Goal: Communication & Community: Answer question/provide support

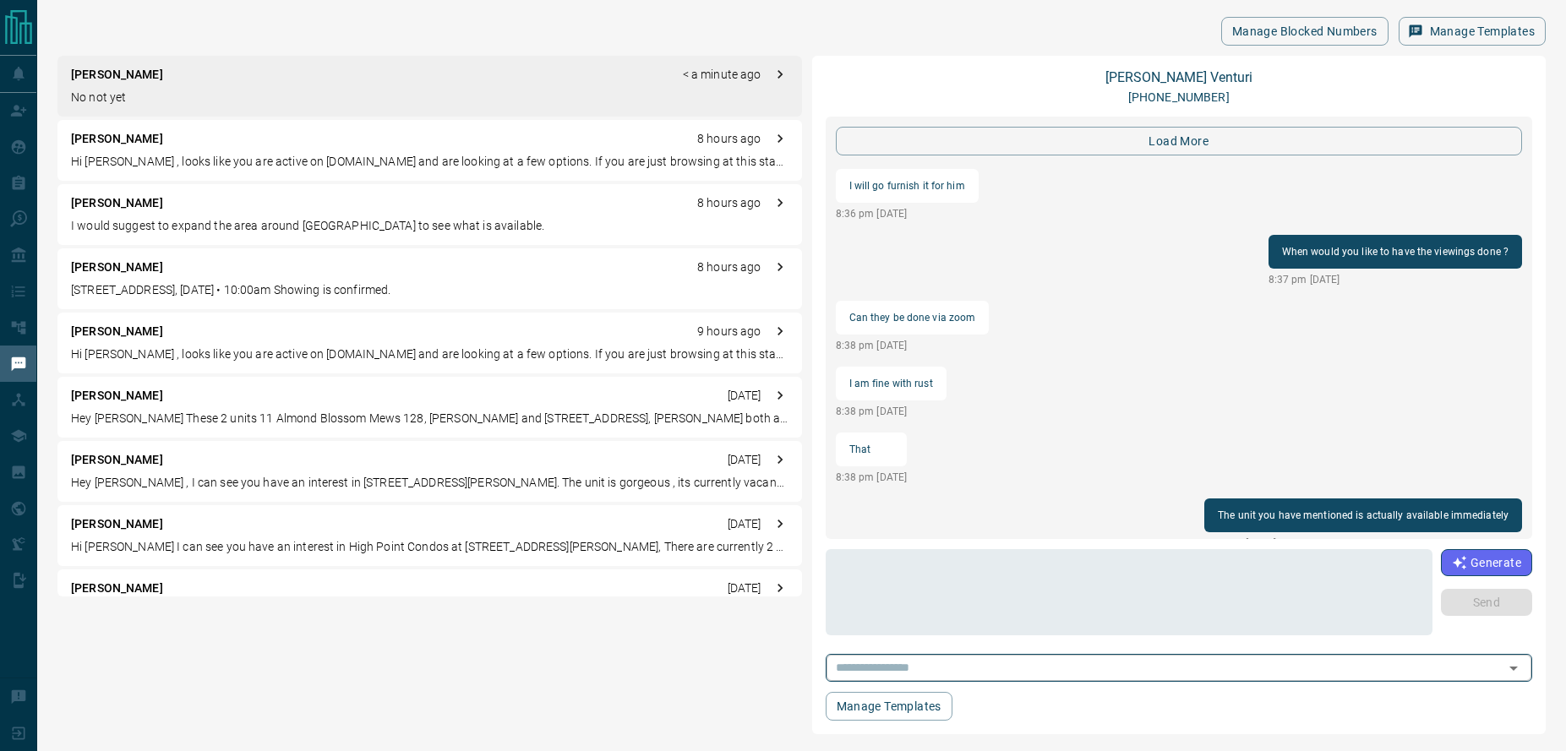
scroll to position [5740, 0]
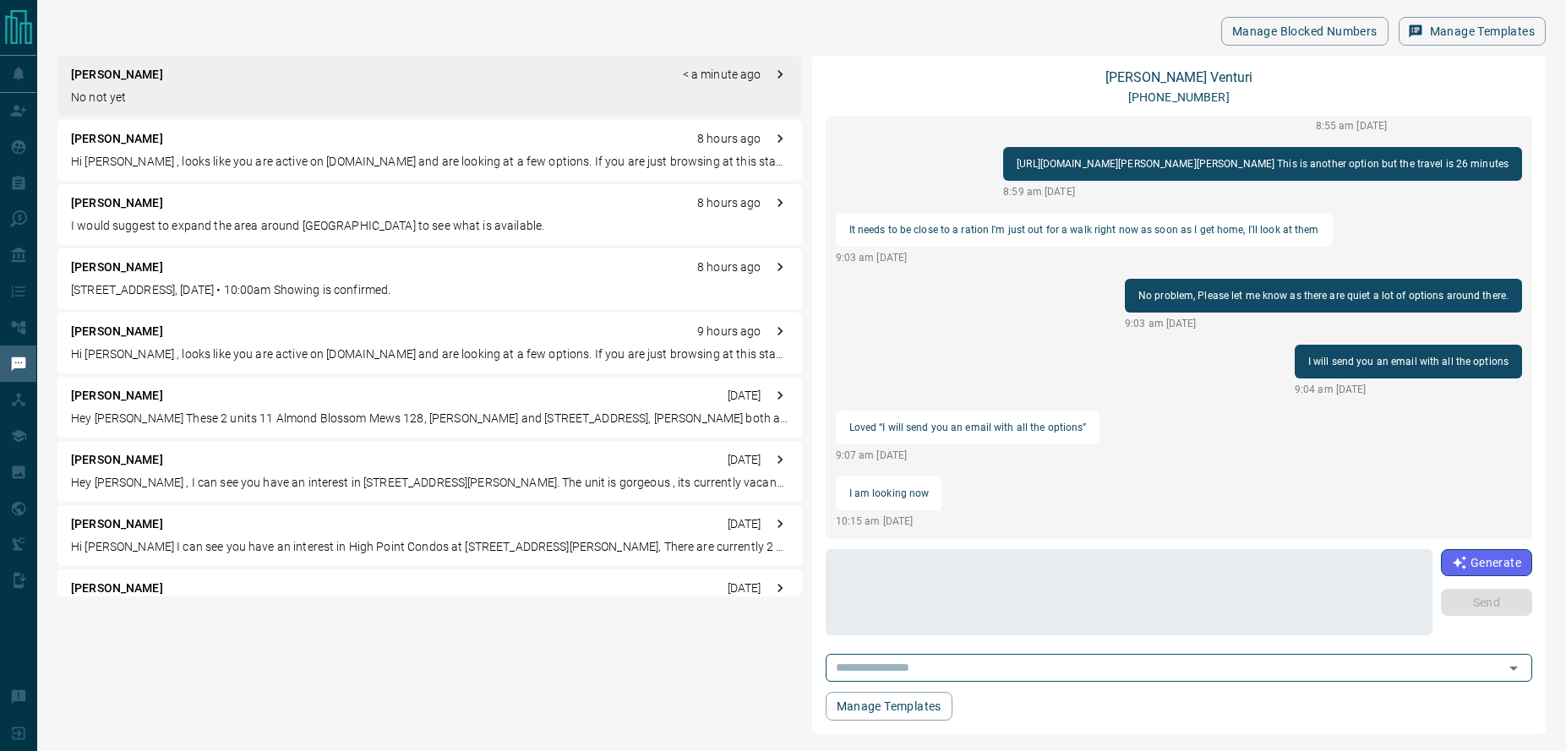
click at [194, 163] on p "Hi [PERSON_NAME] , looks like you are active on [DOMAIN_NAME] and are looking a…" at bounding box center [429, 162] width 717 height 18
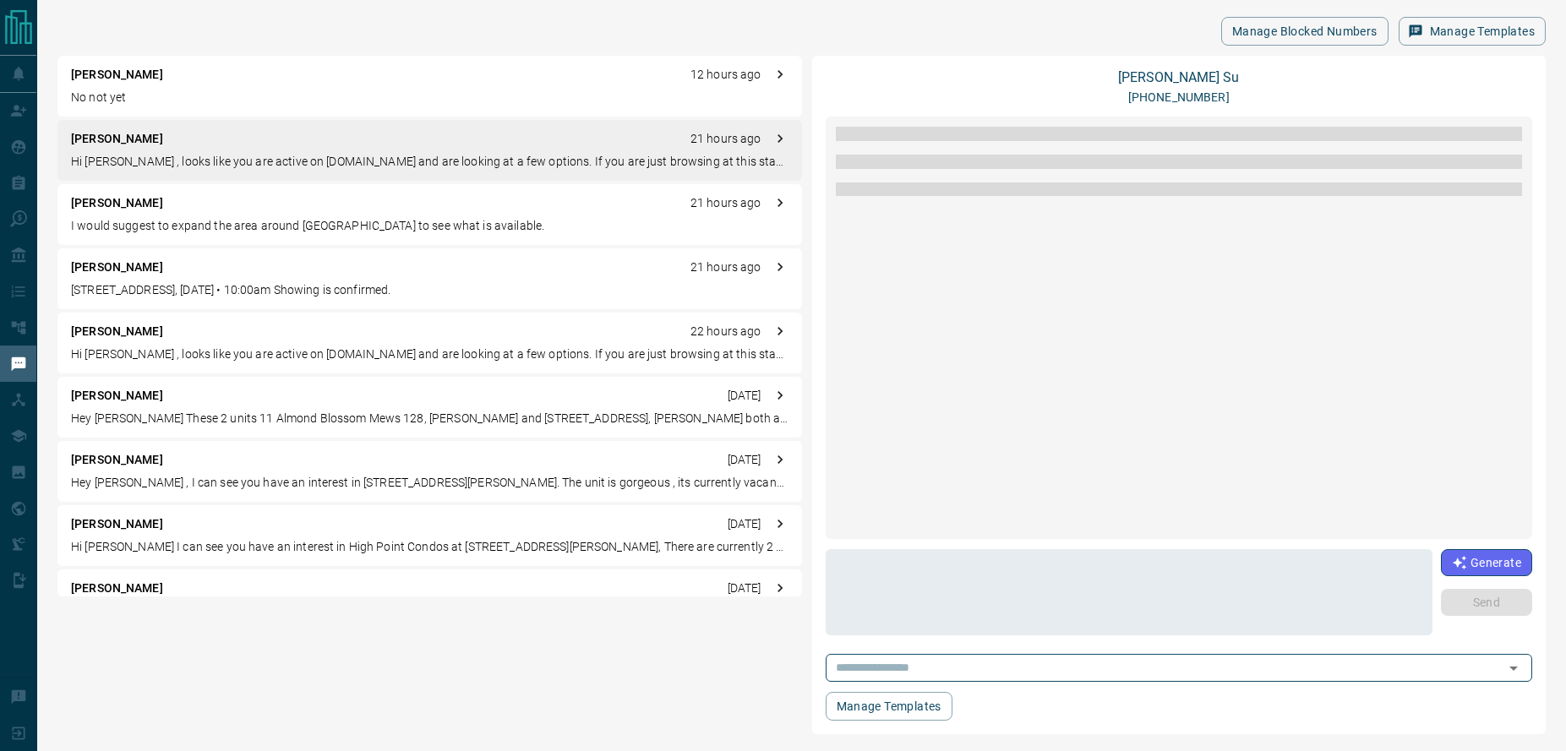
scroll to position [0, 0]
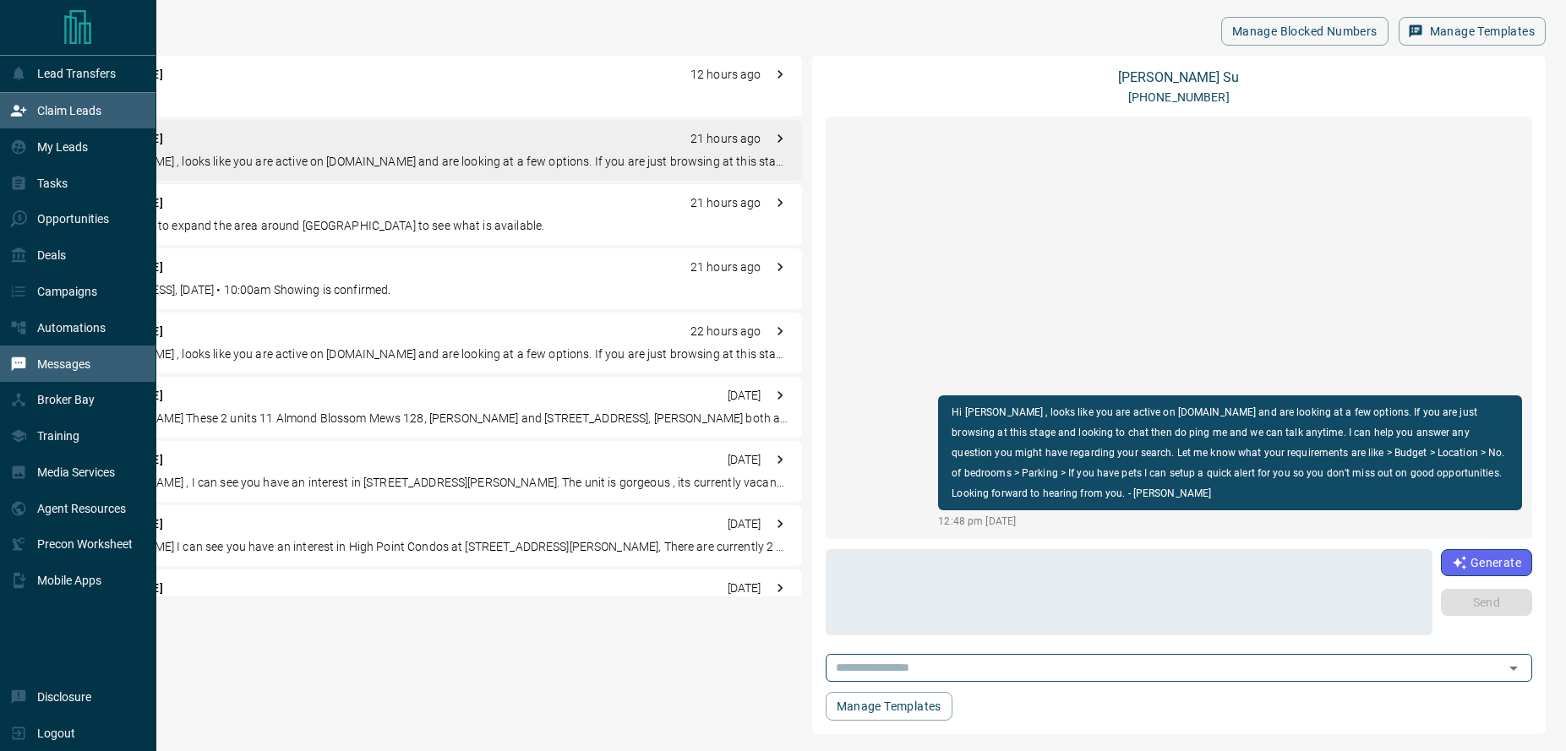
click at [30, 110] on div "Claim Leads" at bounding box center [55, 111] width 91 height 28
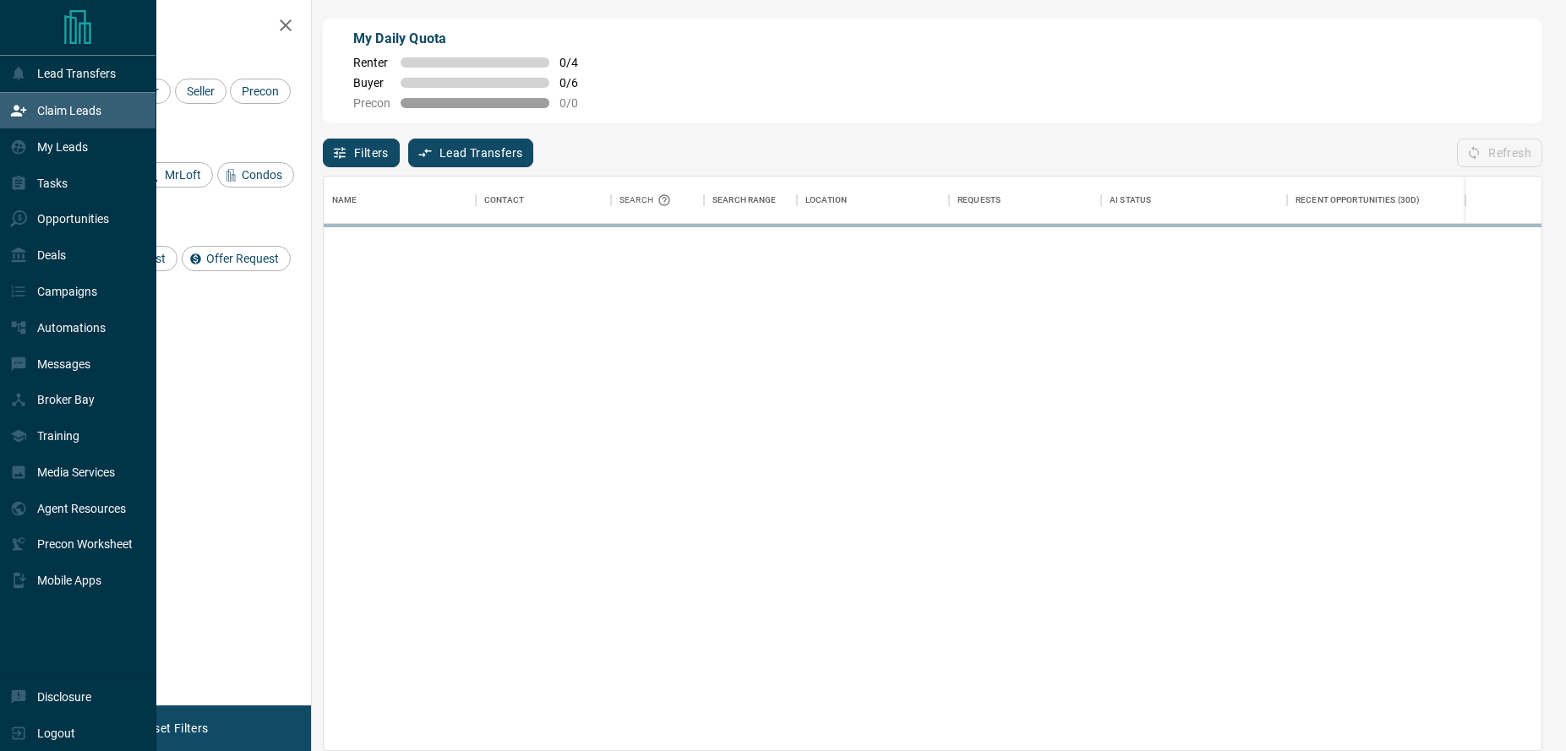
scroll to position [561, 1205]
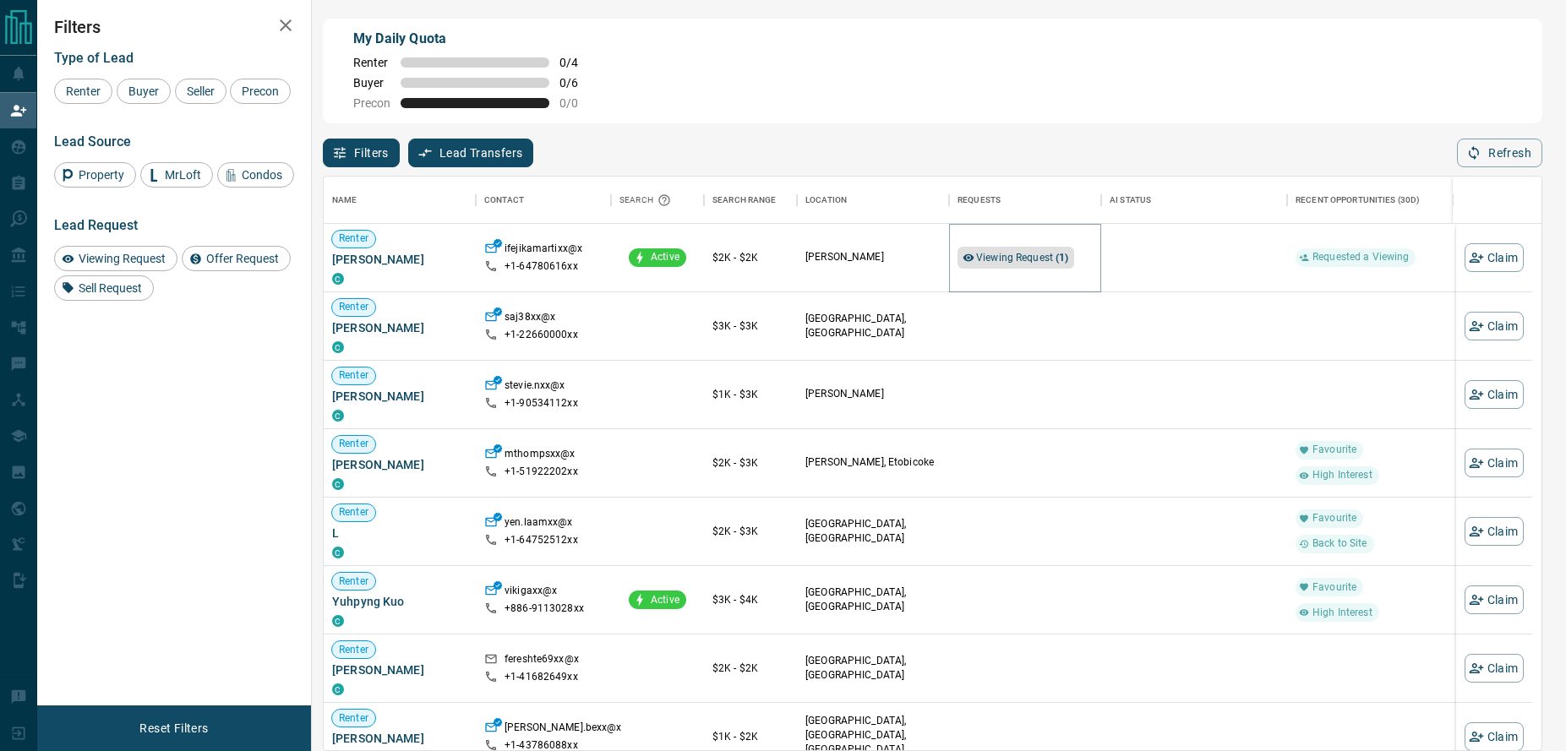
click at [1041, 258] on span "Viewing Request ( 1 )" at bounding box center [1022, 258] width 93 height 12
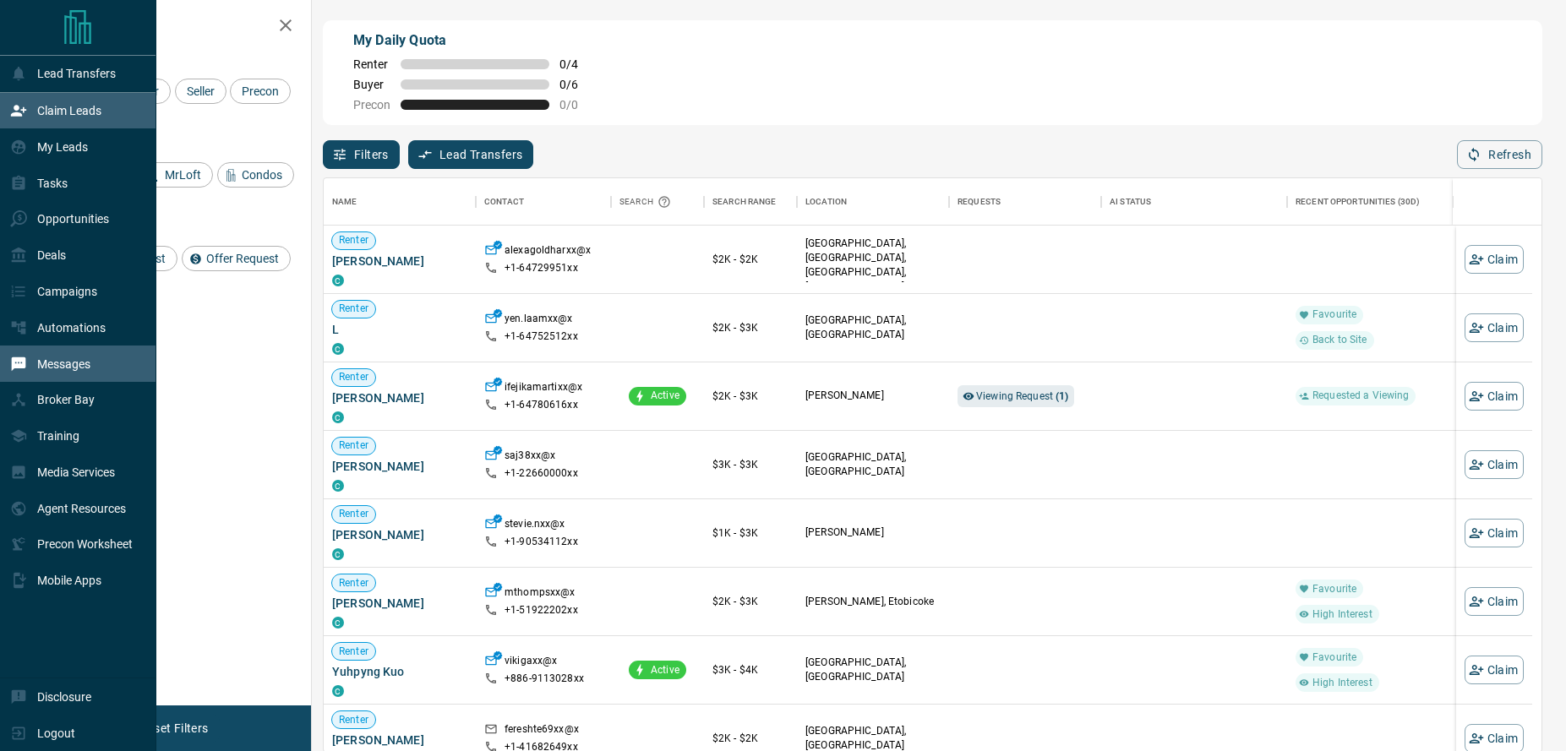
click at [88, 362] on p "Messages" at bounding box center [63, 364] width 53 height 14
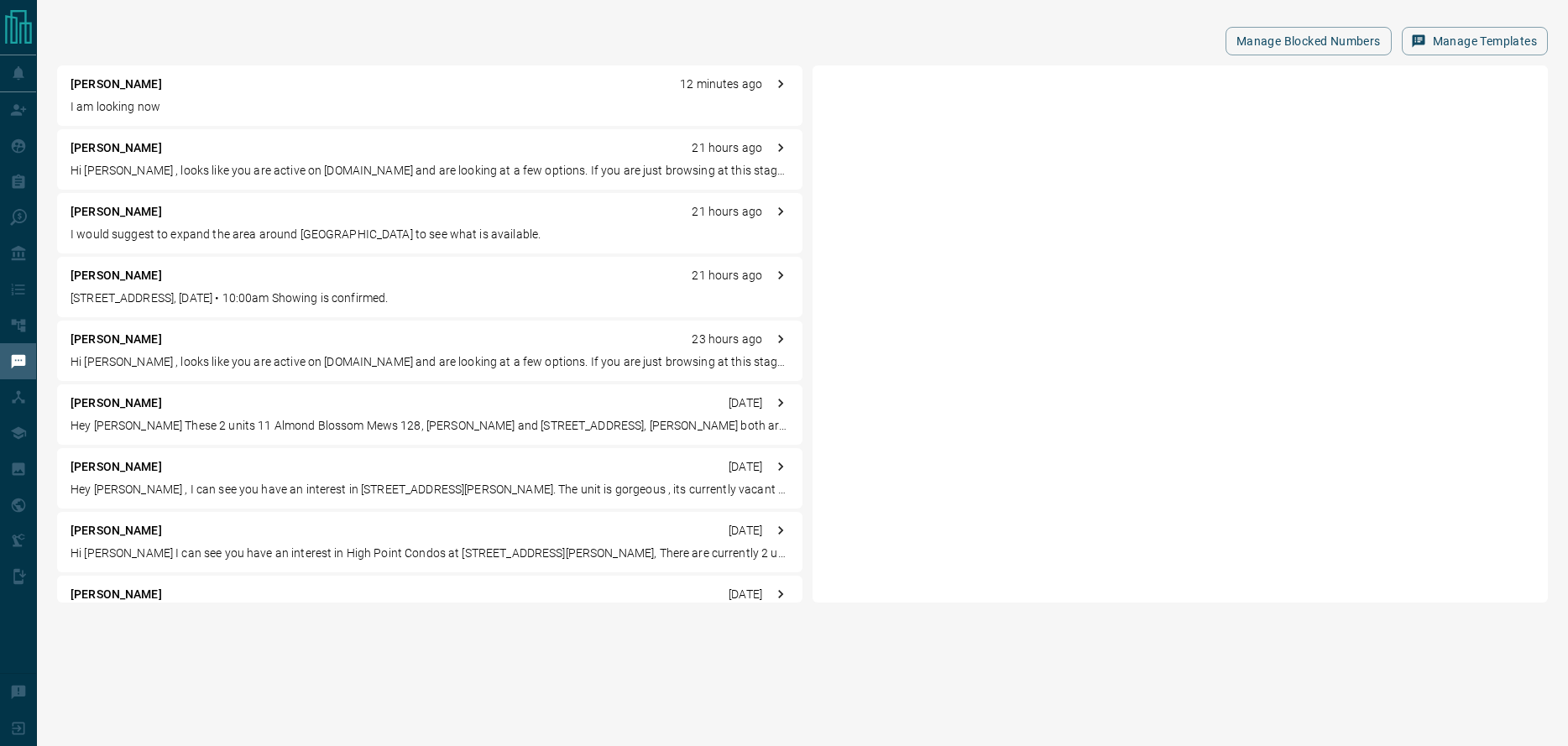
click at [241, 105] on p "I am looking now" at bounding box center [429, 107] width 718 height 18
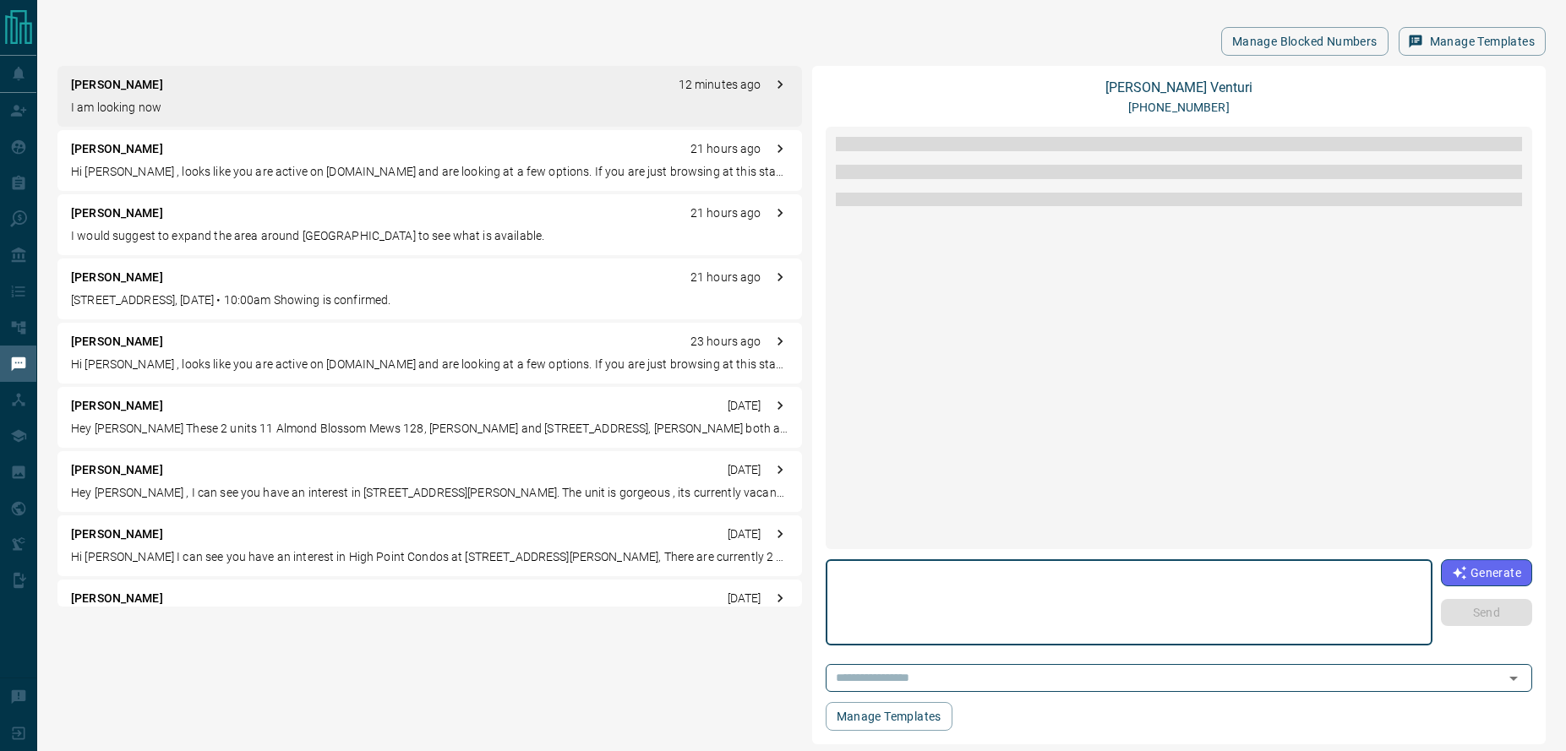
scroll to position [1745, 0]
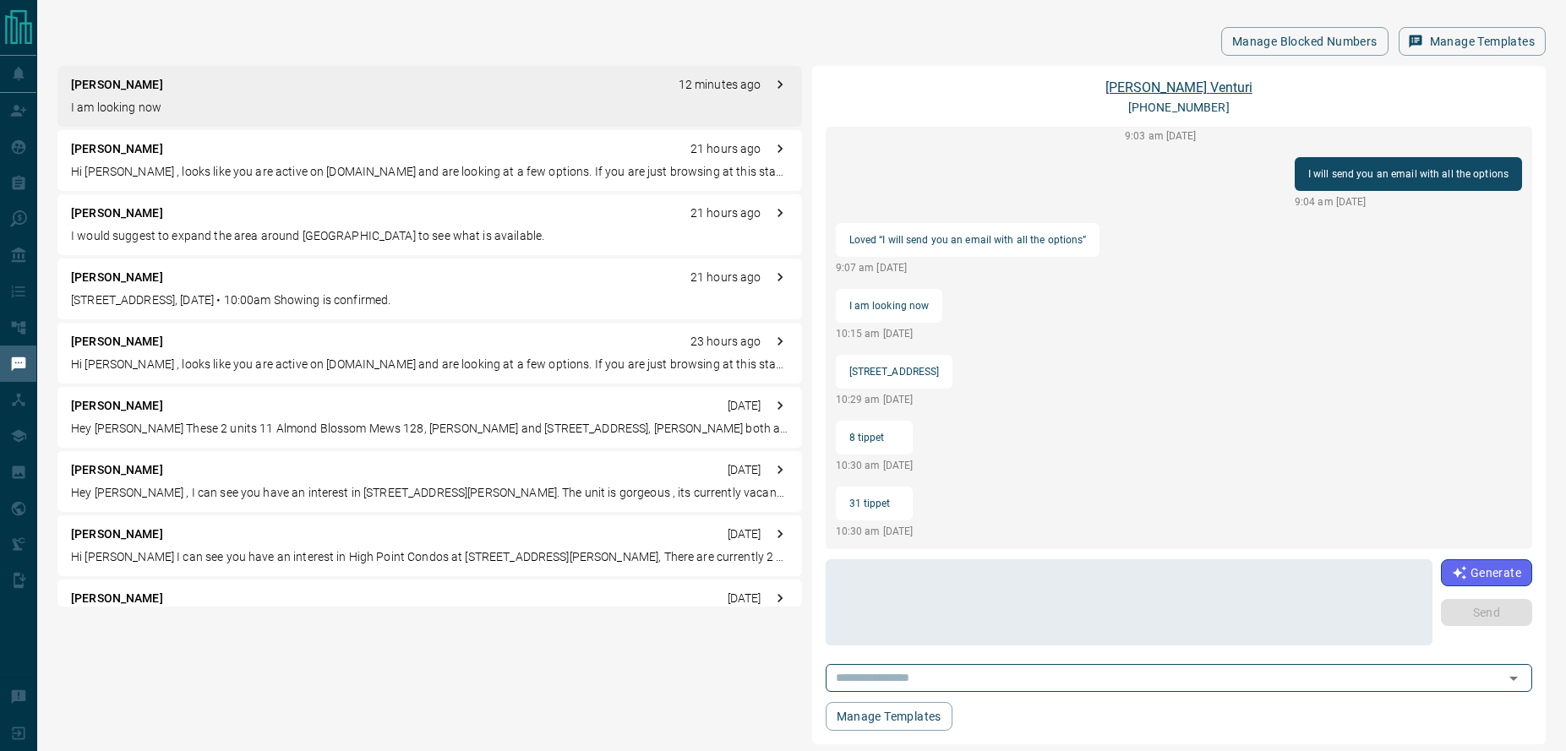
click at [1220, 86] on link "[PERSON_NAME]" at bounding box center [1178, 87] width 147 height 16
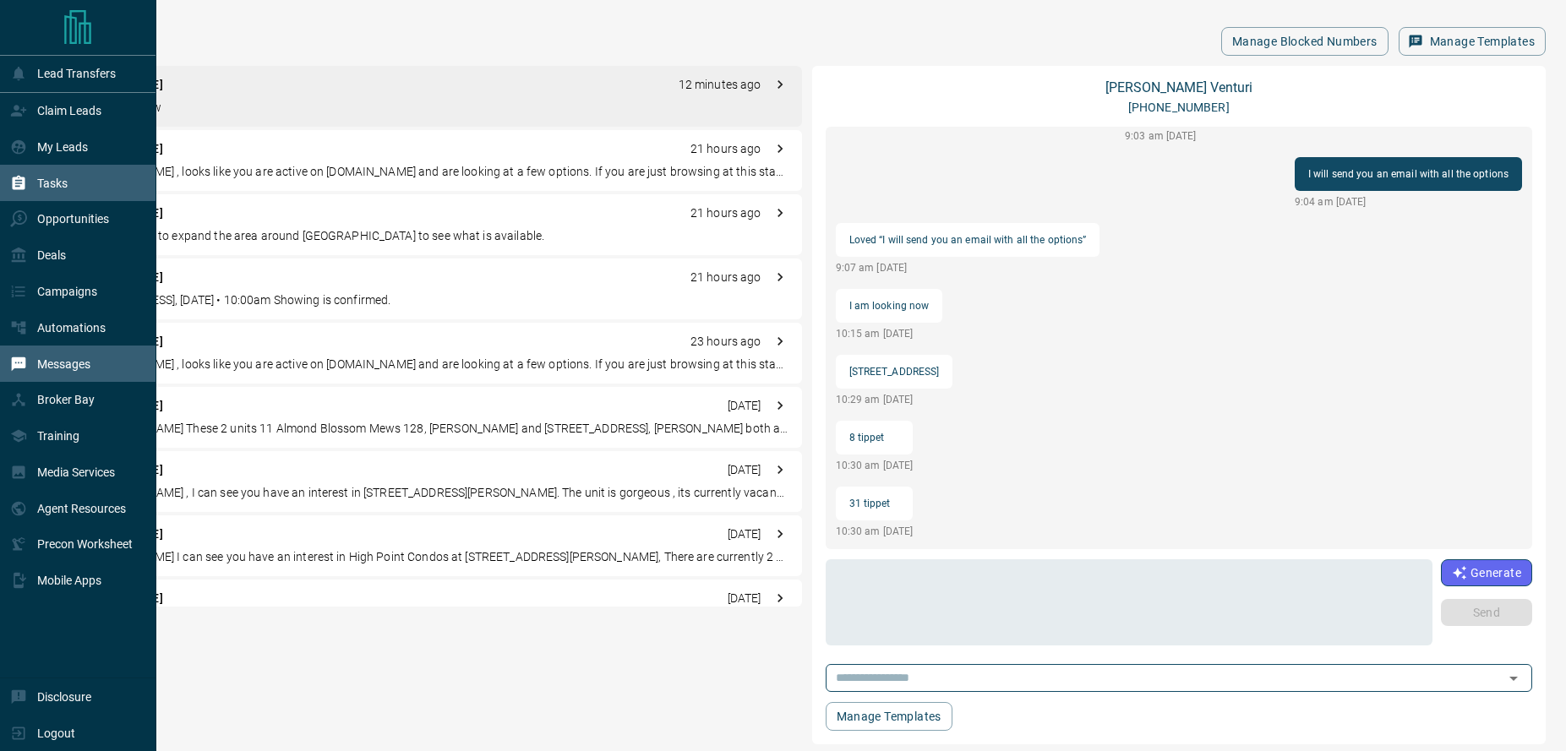
scroll to position [1664, 0]
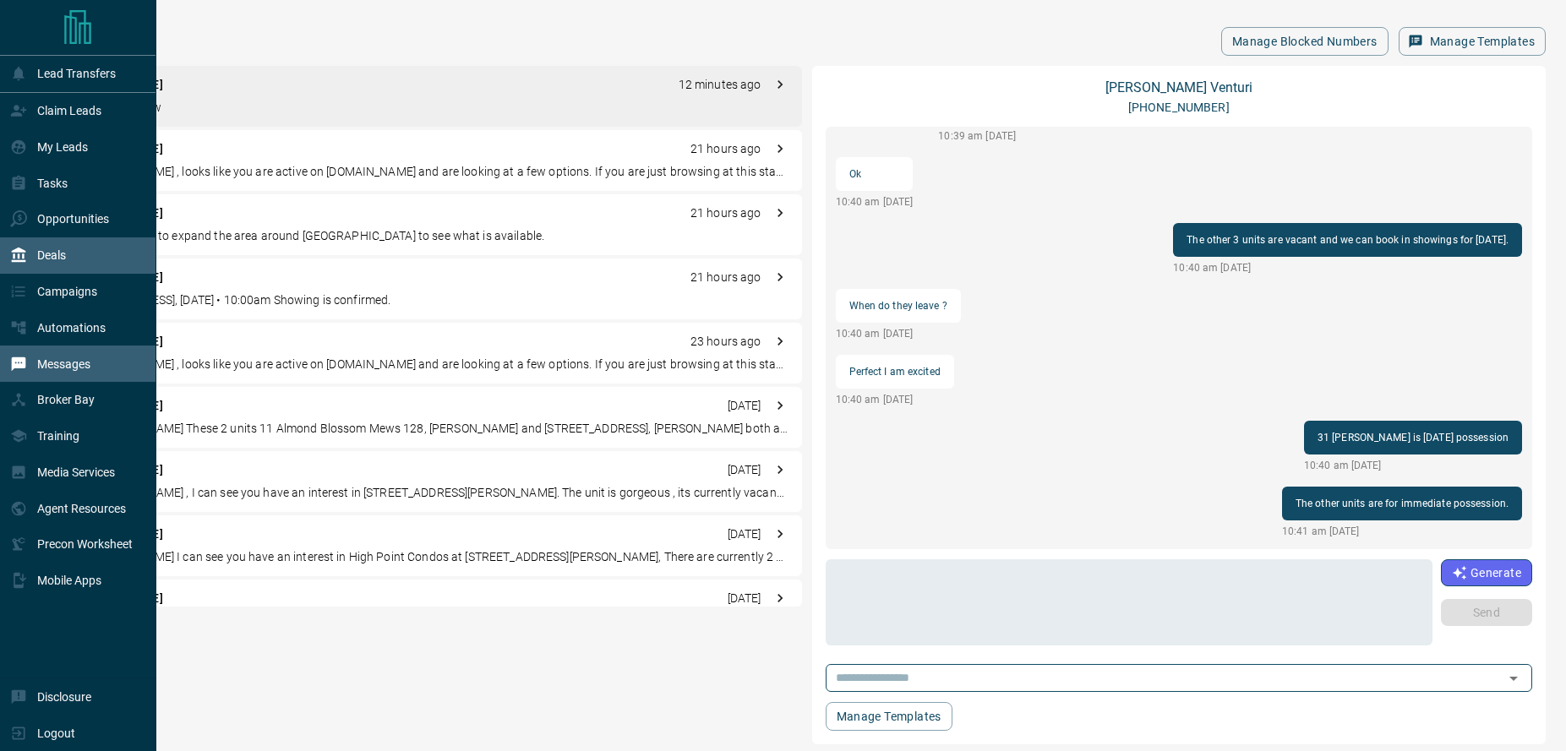
click at [59, 239] on div "Deals" at bounding box center [78, 255] width 156 height 36
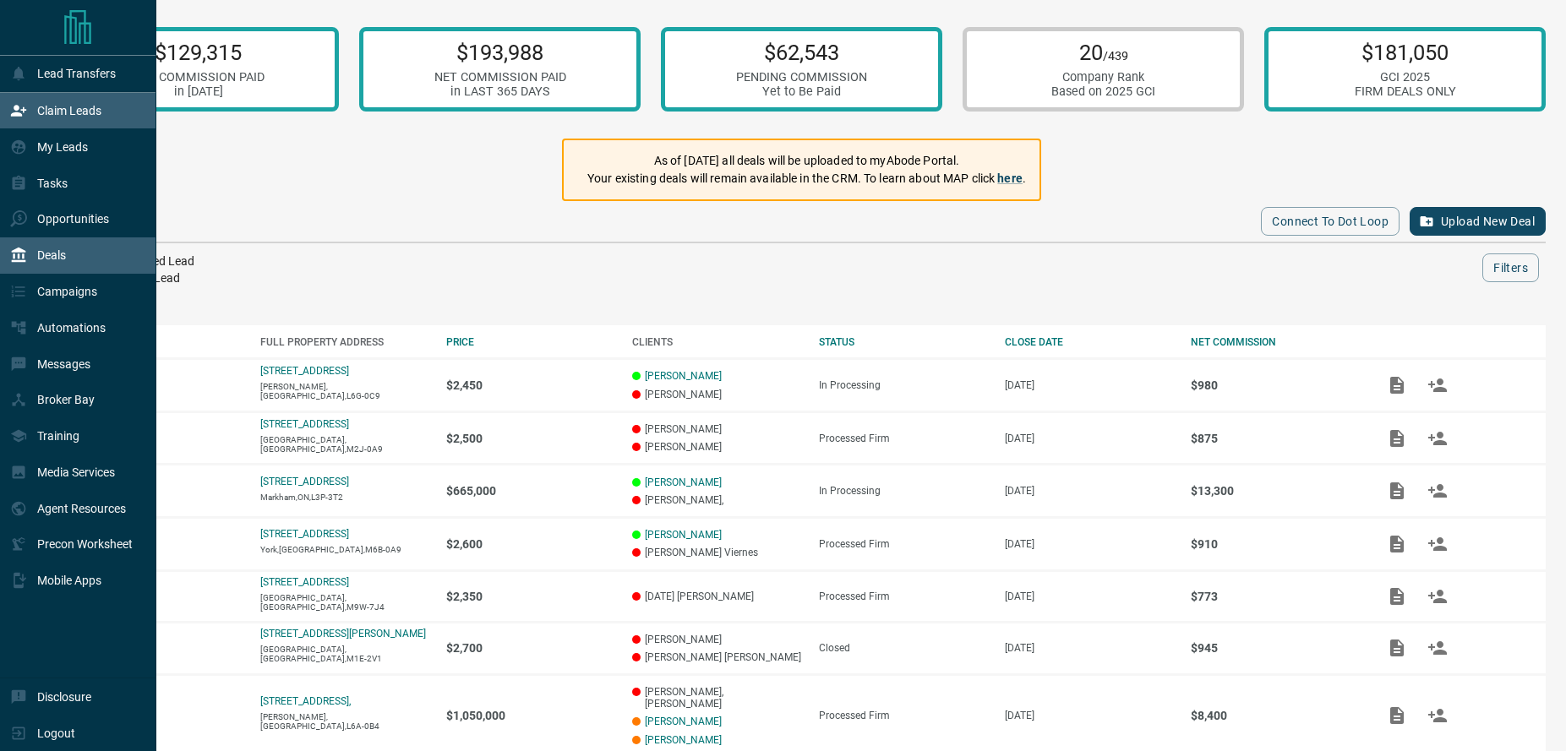
click at [79, 111] on p "Claim Leads" at bounding box center [69, 111] width 64 height 14
